Goal: Entertainment & Leisure: Browse casually

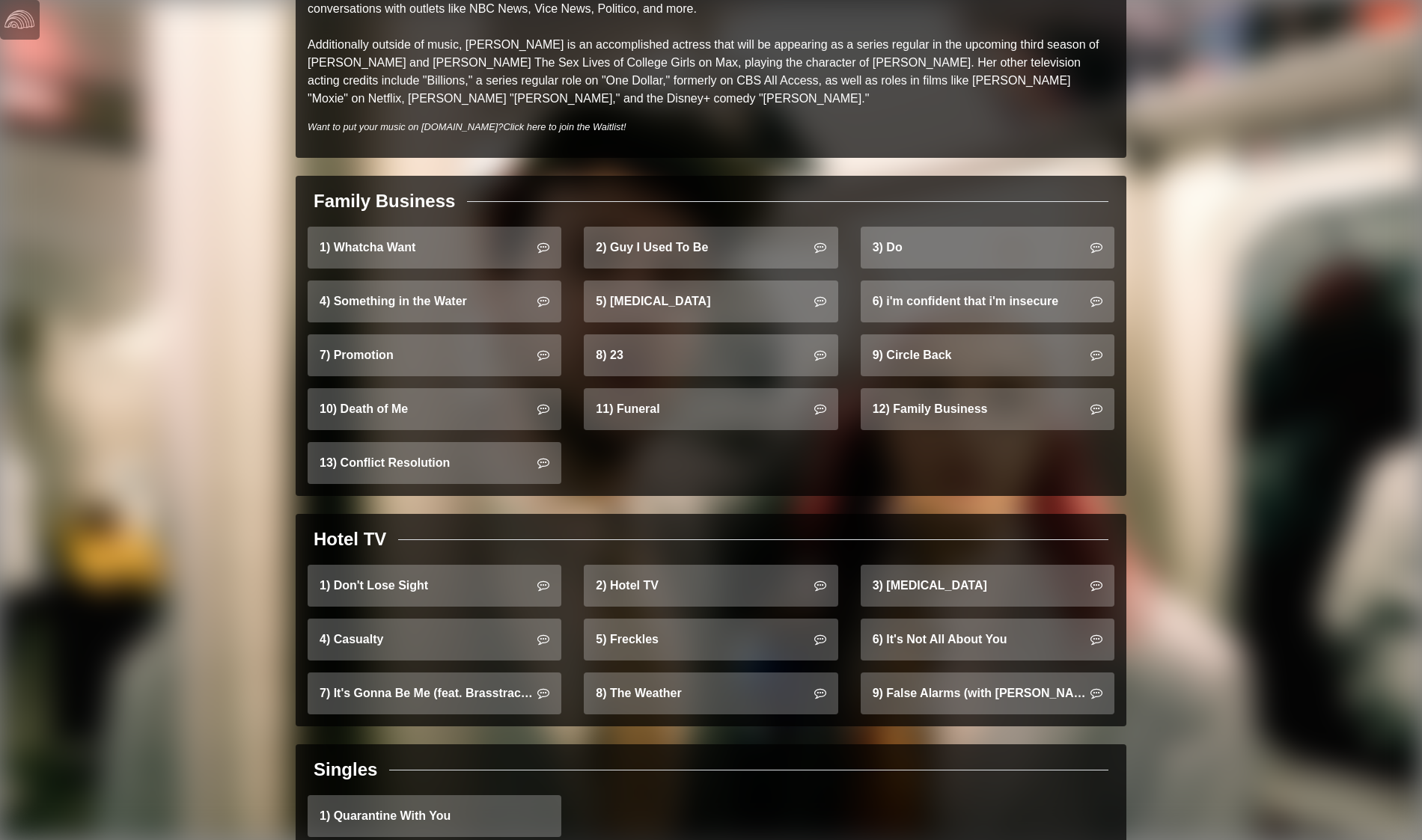
scroll to position [885, 0]
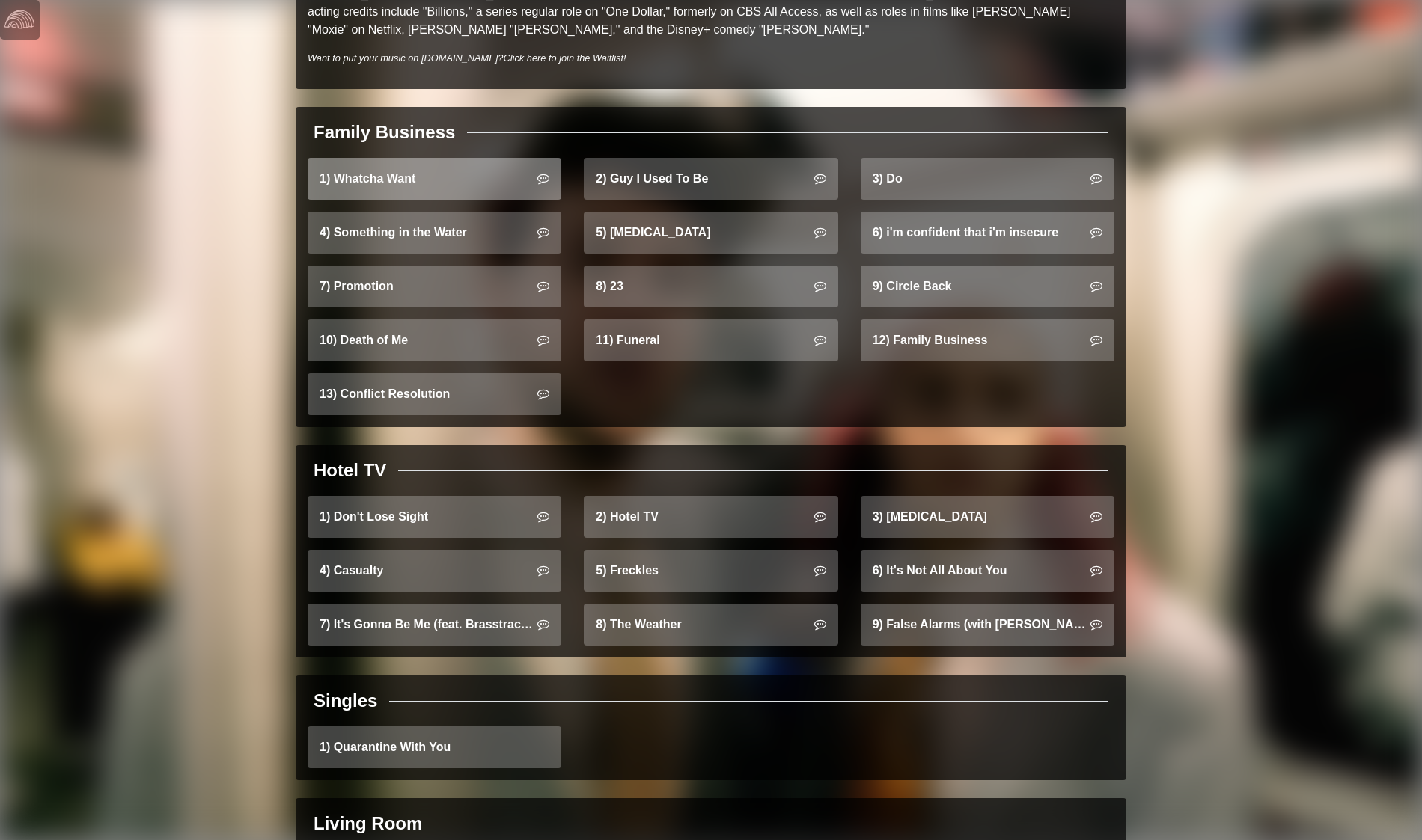
click at [448, 166] on link "1) Whatcha Want" at bounding box center [434, 179] width 254 height 42
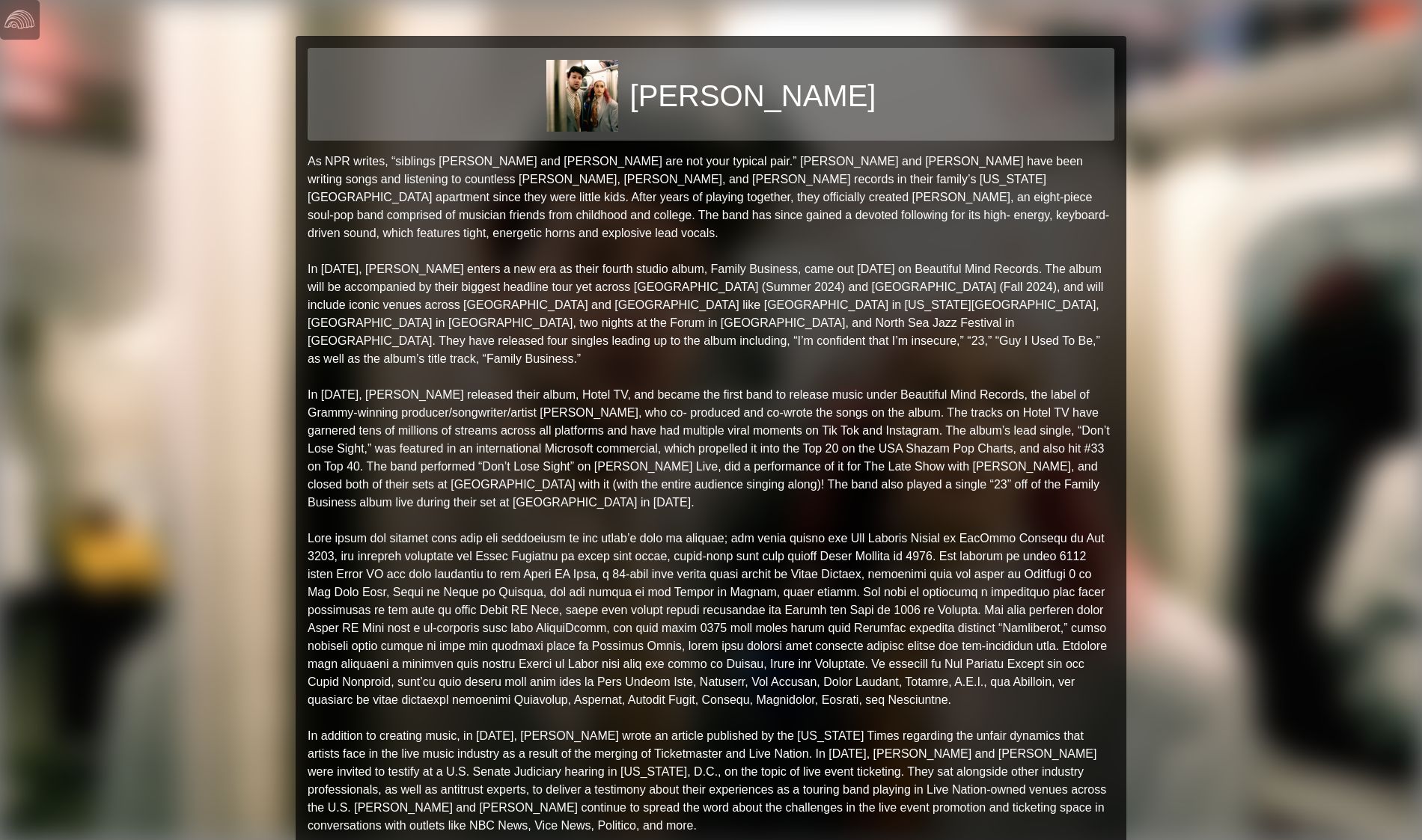
scroll to position [203, 0]
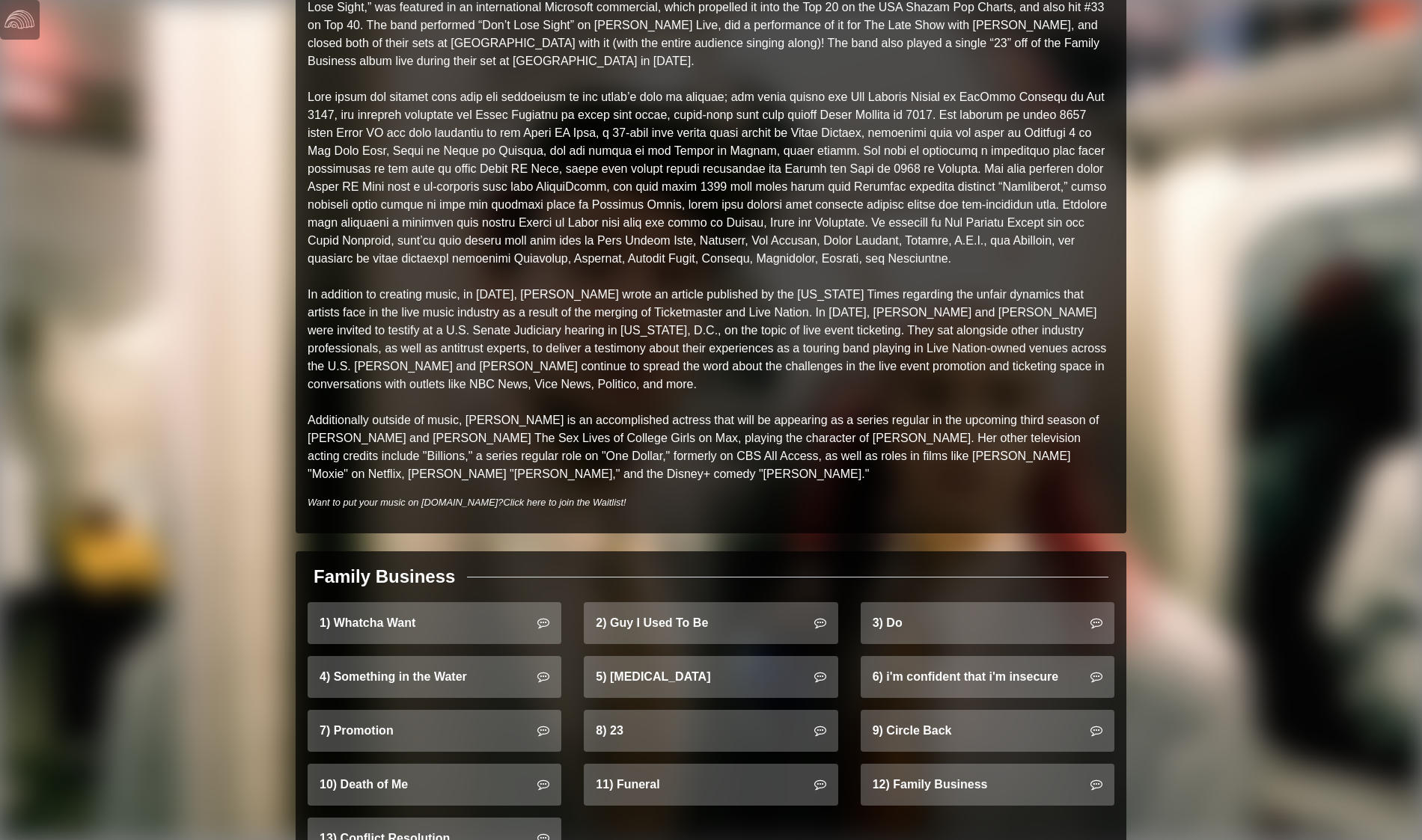
scroll to position [437, 0]
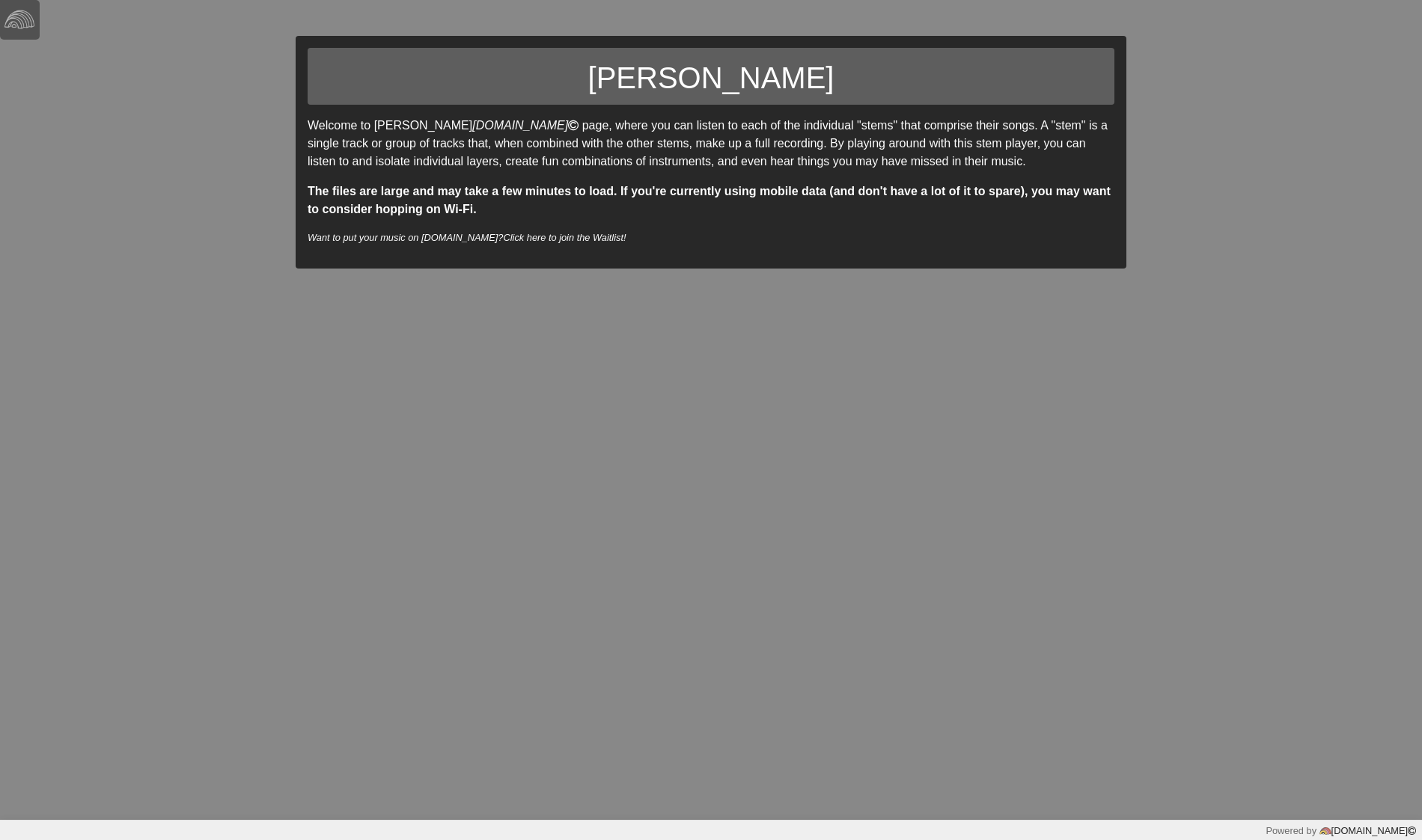
click at [665, 409] on div "Collis Browne Welcome to Collis Browne's splitter.fm page, where you can listen…" at bounding box center [711, 409] width 1422 height 820
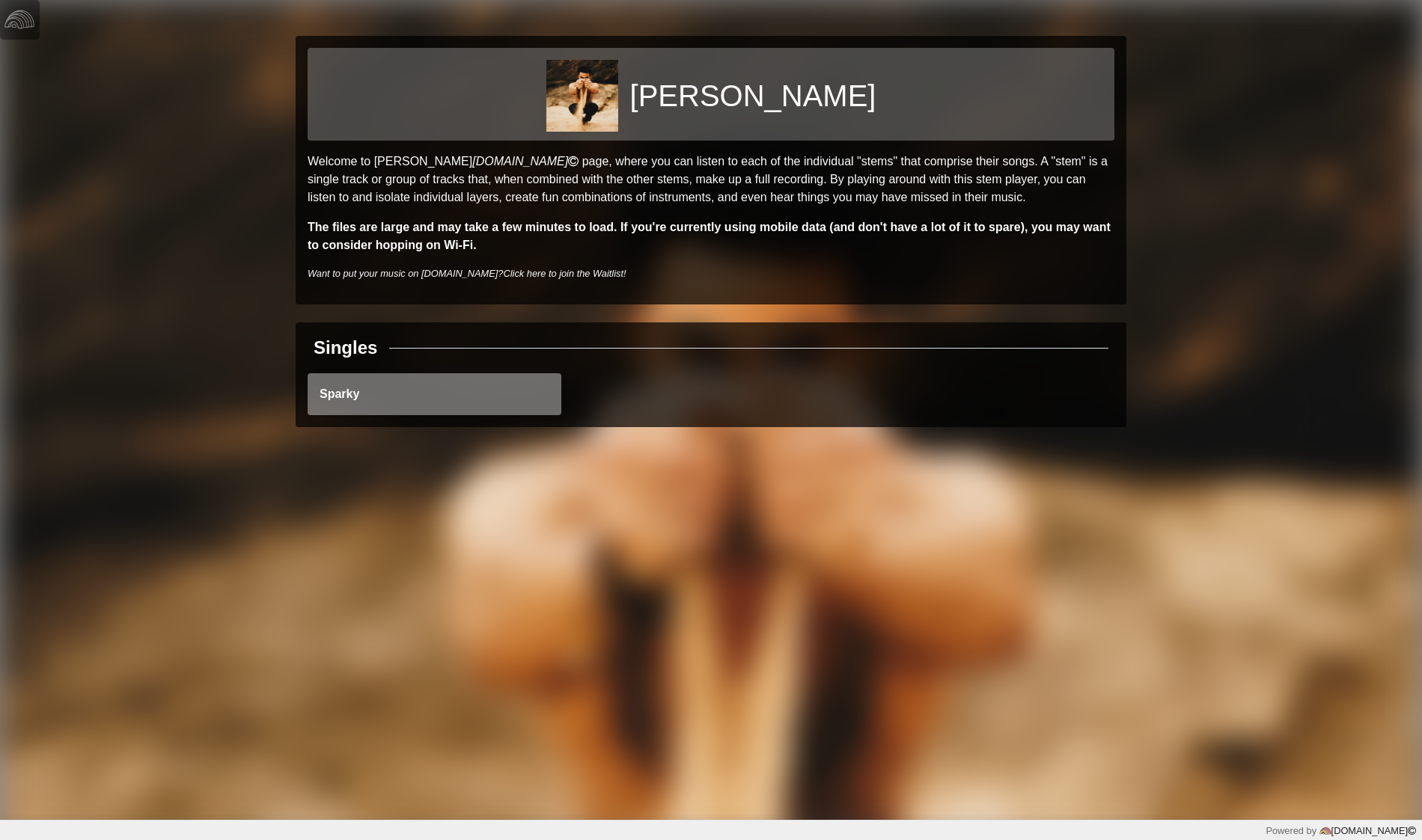
click at [505, 374] on link "Sparky" at bounding box center [434, 394] width 254 height 42
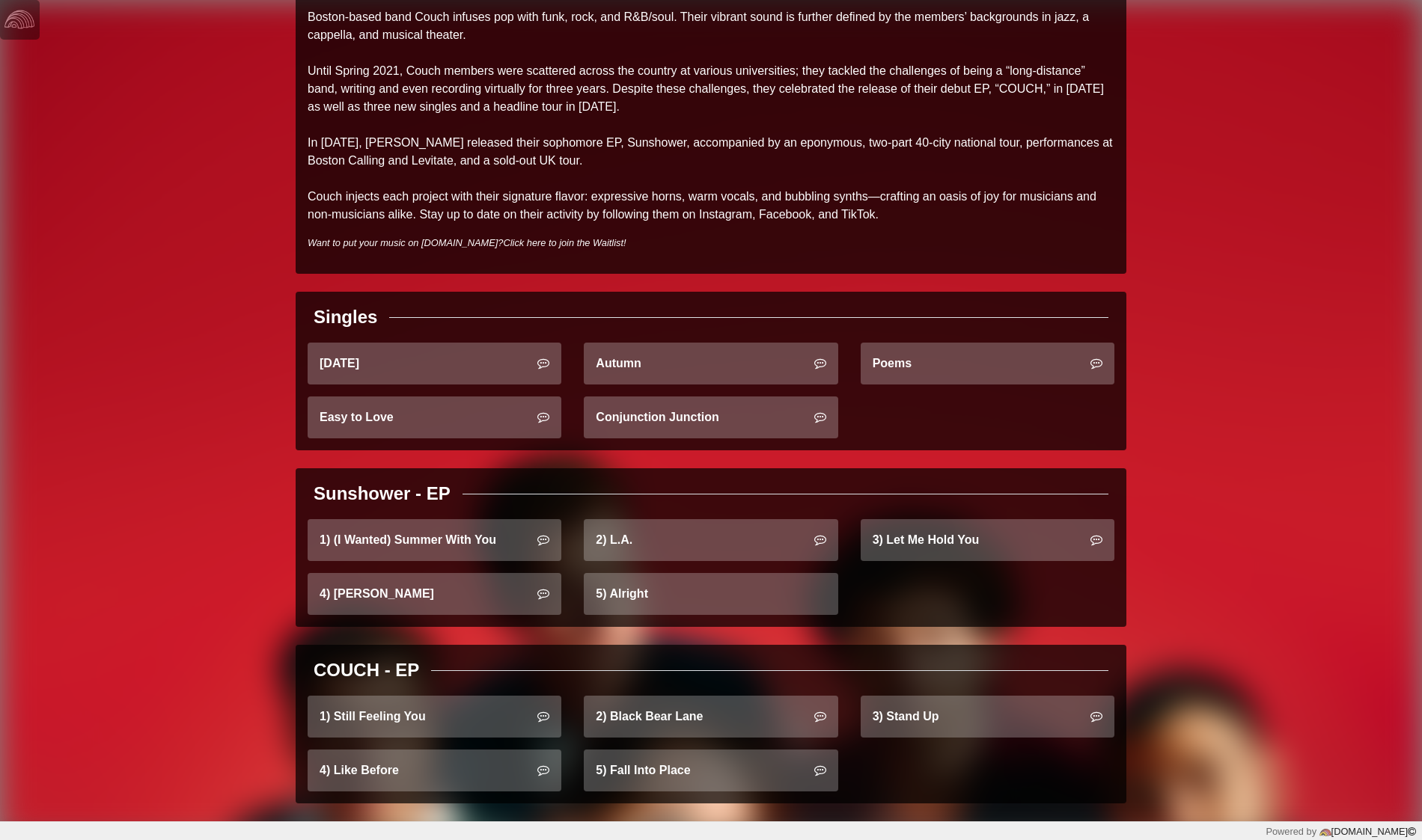
scroll to position [271, 0]
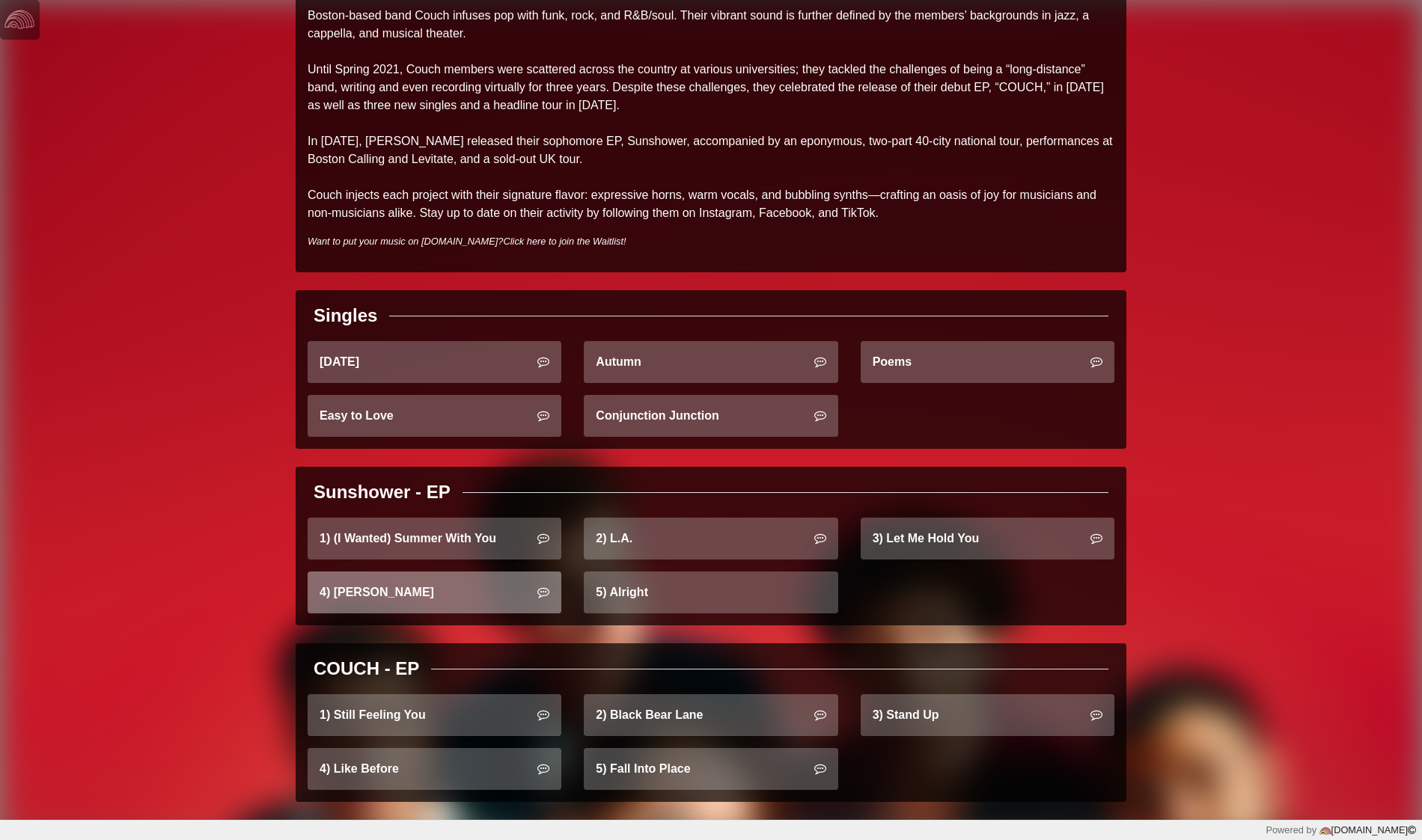
click at [470, 599] on link "4) Jessie" at bounding box center [434, 592] width 254 height 42
